Goal: Task Accomplishment & Management: Manage account settings

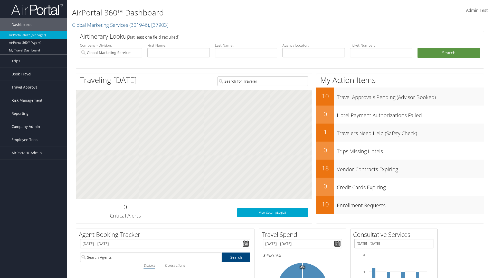
click at [33, 126] on span "Company Admin" at bounding box center [26, 126] width 29 height 13
click at [0, 0] on link "Airtinerary® Settings" at bounding box center [0, 0] width 0 height 0
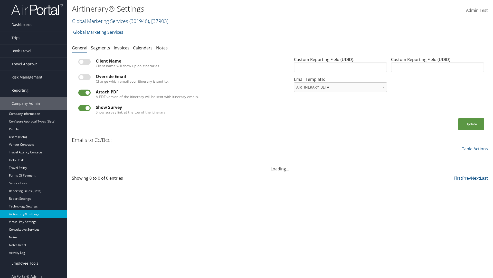
click at [99, 21] on link "Global Marketing Services ( 301946 ) , [ 37903 ]" at bounding box center [120, 20] width 97 height 7
click at [0, 0] on link "[PERSON_NAME] Business Travel, [72]" at bounding box center [0, 0] width 0 height 0
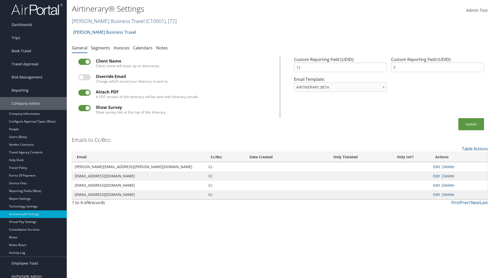
click at [106, 21] on link "Christopherson Business Travel ( C10001 ) , [ 72 ]" at bounding box center [124, 20] width 105 height 7
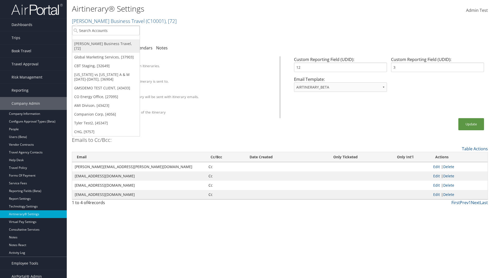
click at [106, 44] on link "[PERSON_NAME] Business Travel, [72]" at bounding box center [106, 45] width 68 height 13
